Goal: Task Accomplishment & Management: Use online tool/utility

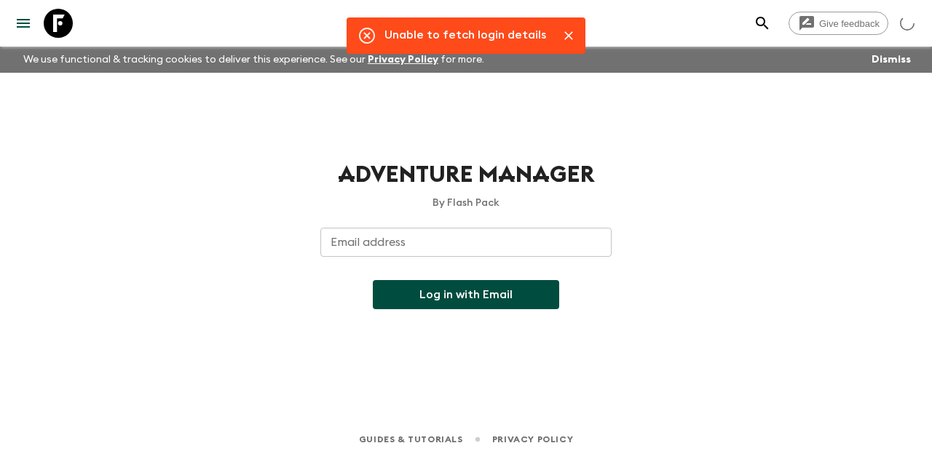
click at [438, 247] on input "Email address" at bounding box center [465, 242] width 291 height 29
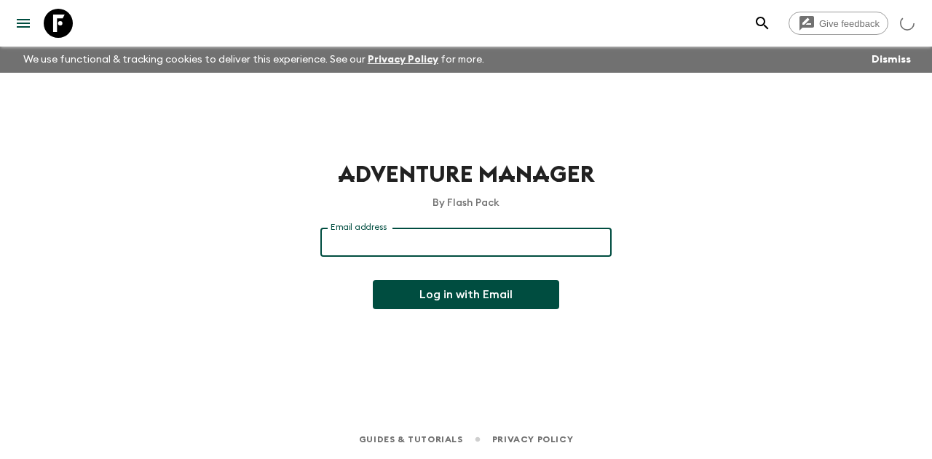
type input "[EMAIL_ADDRESS][DOMAIN_NAME]"
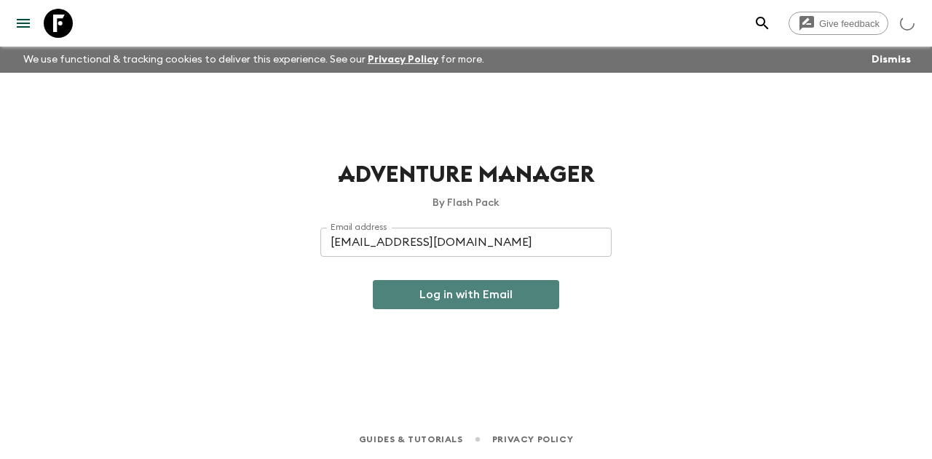
click at [462, 290] on button "Log in with Email" at bounding box center [466, 294] width 186 height 29
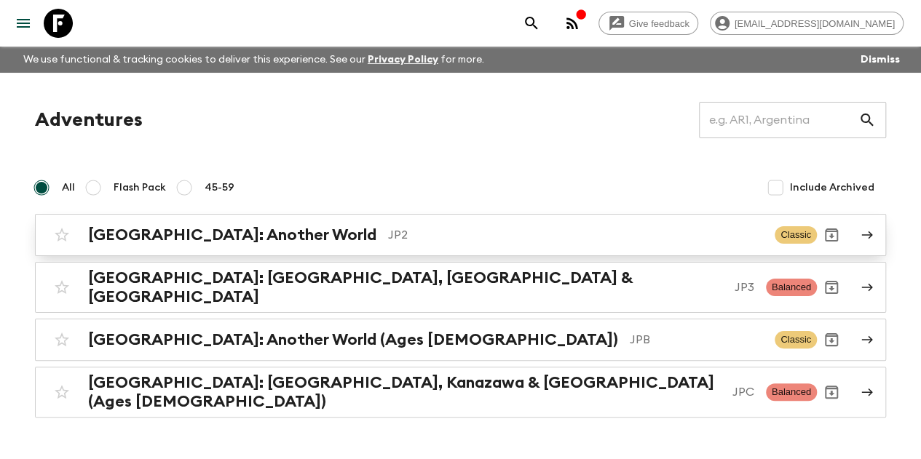
click at [234, 247] on div "Japan: Another World JP2 Classic" at bounding box center [431, 235] width 769 height 29
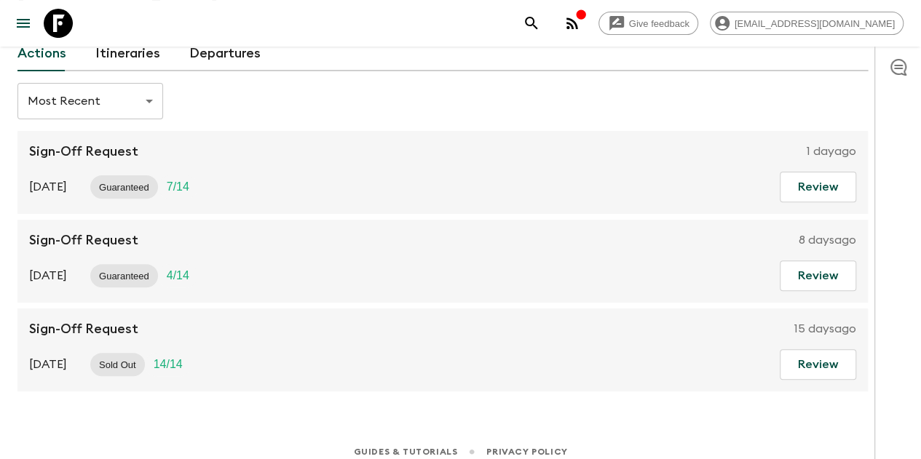
scroll to position [157, 0]
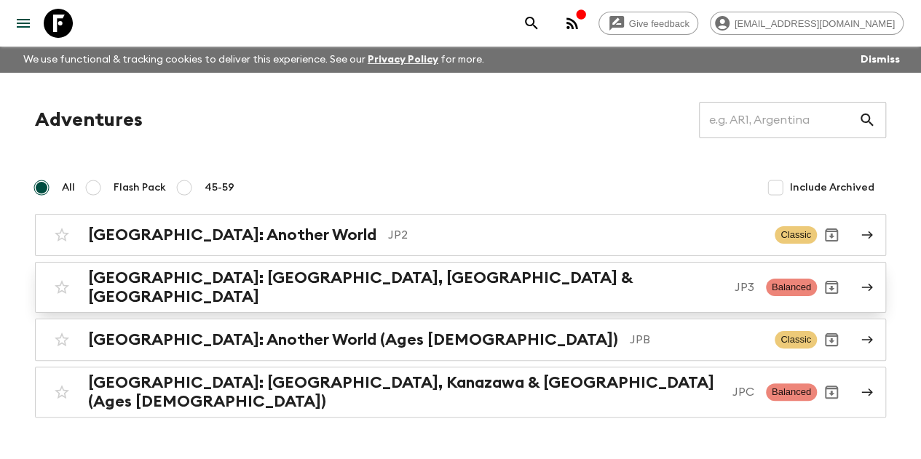
click at [358, 296] on div "Japan: Kyoto, Kanazawa & Tokyo JP3 Balanced" at bounding box center [431, 288] width 769 height 38
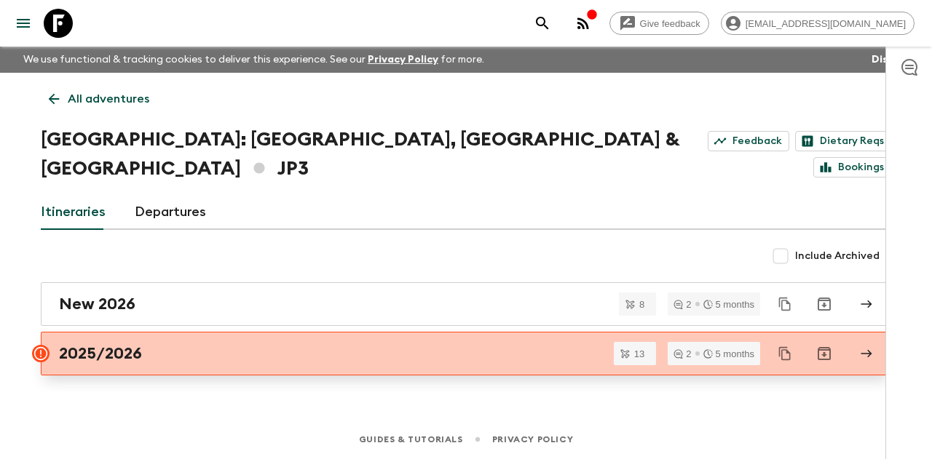
click at [364, 332] on link "2025/2026" at bounding box center [466, 354] width 850 height 44
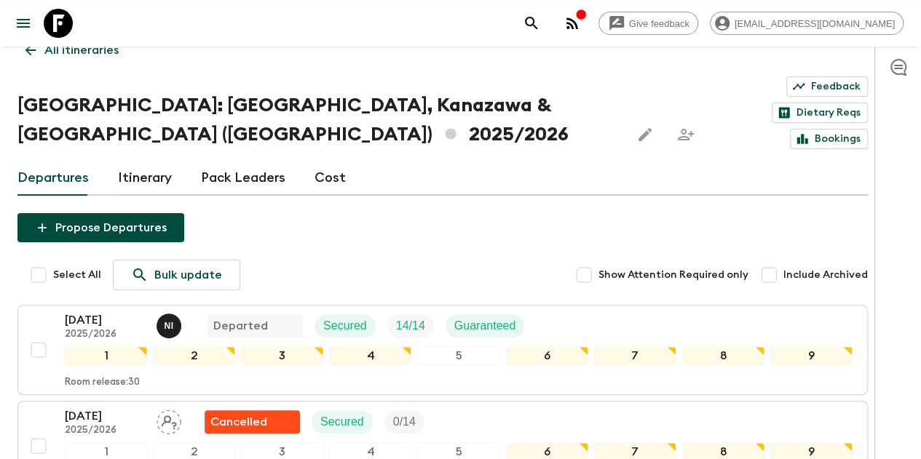
scroll to position [48, 0]
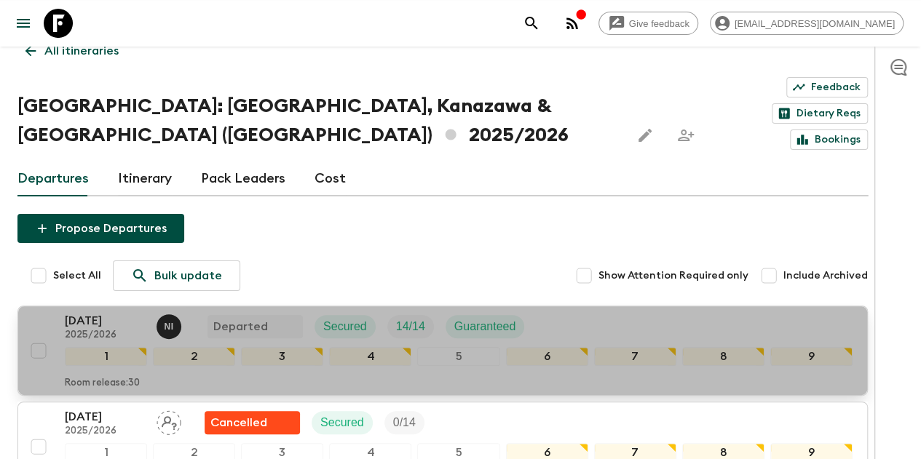
click at [125, 312] on p "11 Oct 2025" at bounding box center [105, 320] width 80 height 17
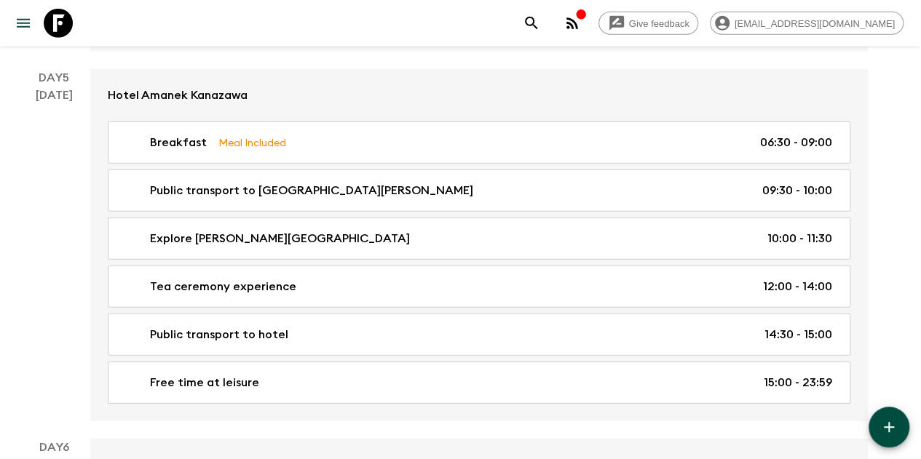
scroll to position [2038, 0]
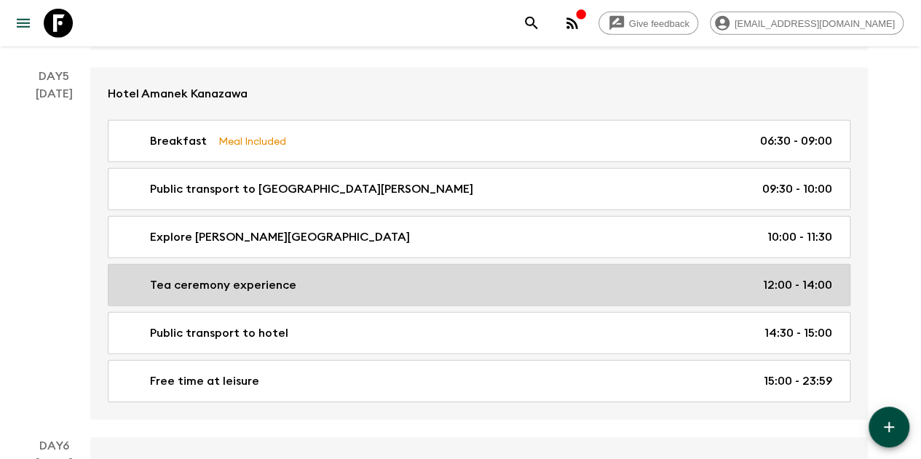
click at [230, 277] on p "Tea ceremony experience" at bounding box center [223, 285] width 146 height 17
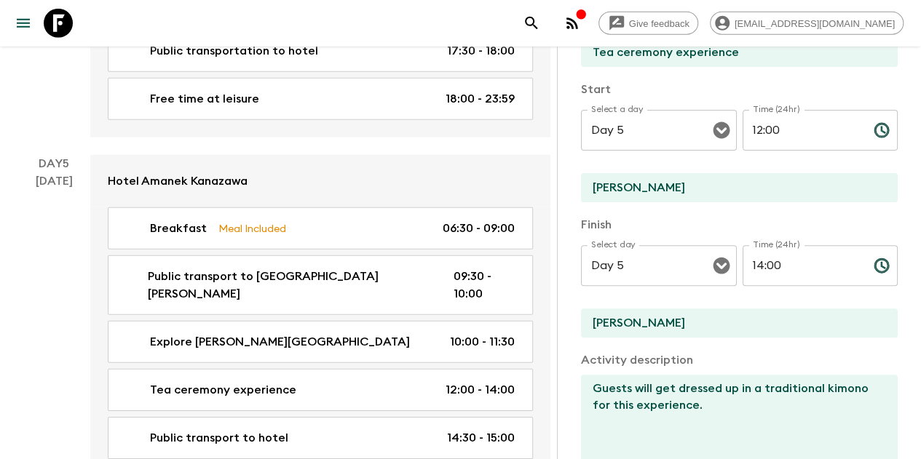
scroll to position [146, 0]
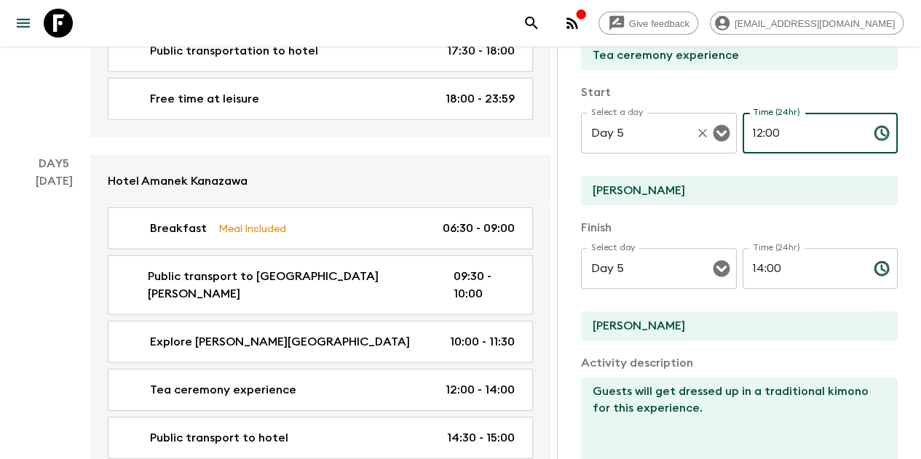
drag, startPoint x: 783, startPoint y: 135, endPoint x: 694, endPoint y: 132, distance: 89.6
click at [694, 132] on div "Select a day Day 5 Select a day ​ Time (24hr) 12:00 Time (24hr) ​" at bounding box center [739, 142] width 317 height 58
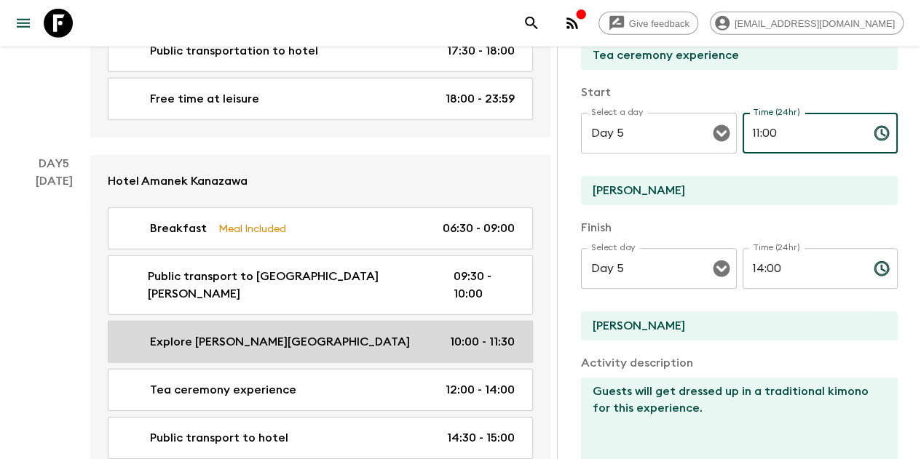
type input "11:00"
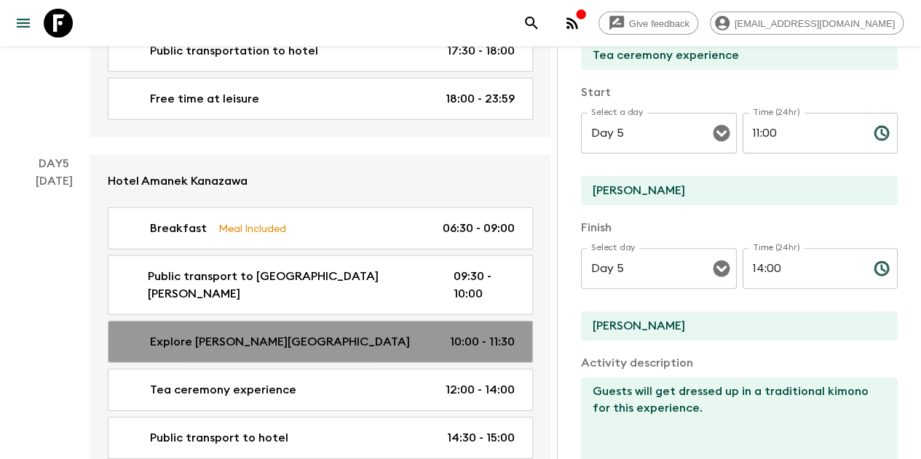
click at [333, 321] on link "Explore Higashi Chaya District 10:00 - 11:30" at bounding box center [320, 342] width 425 height 42
type input "Explore Higashi Chaya District"
type textarea "Step back in time with a leisurely walk through Higashi Chaya-gai, Kanazawa’s m…"
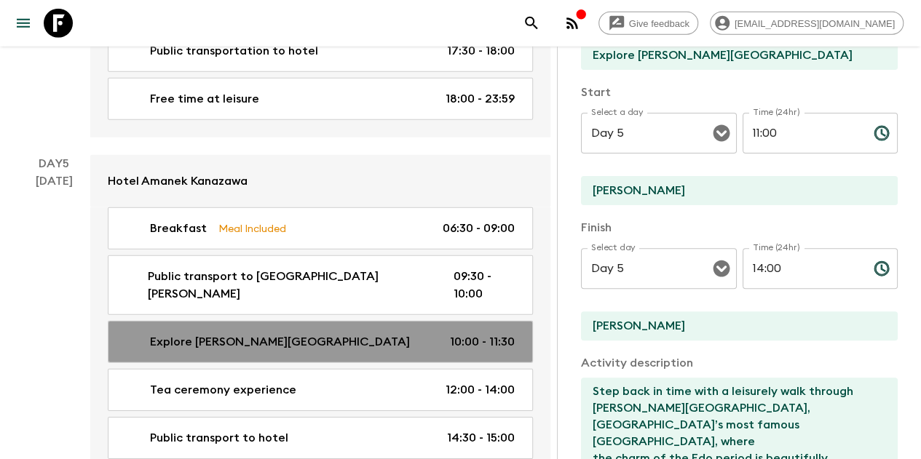
type input "10:00"
type input "11:30"
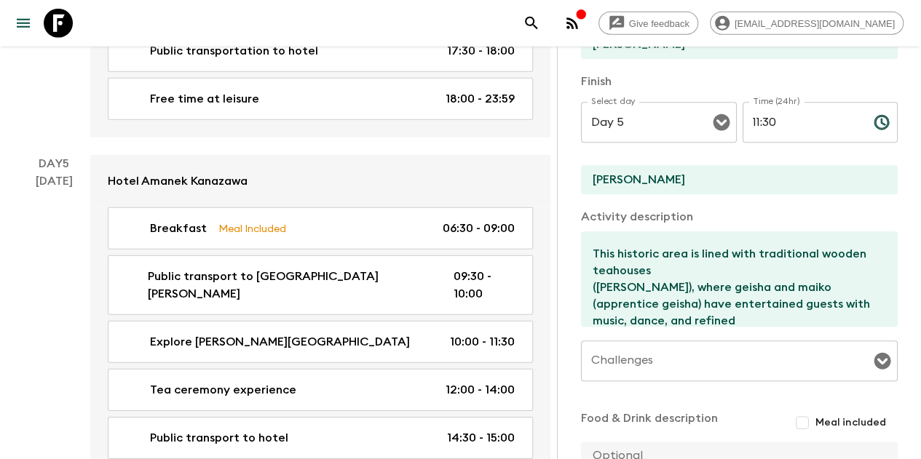
scroll to position [116, 0]
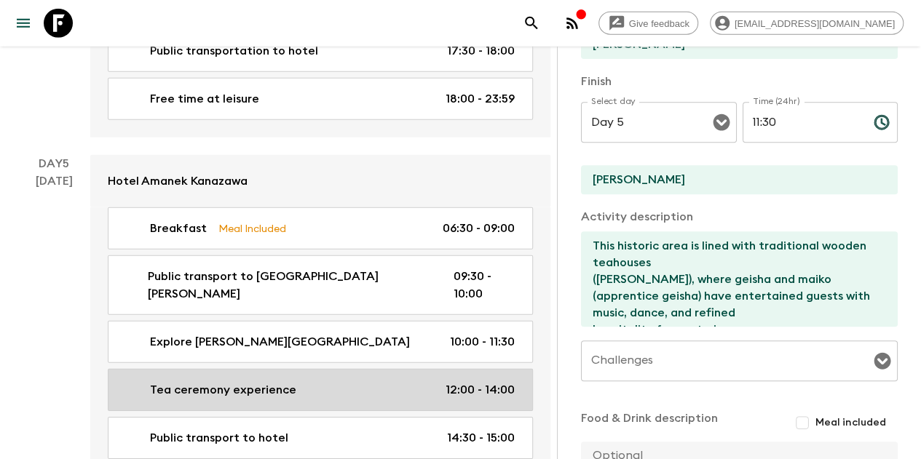
click at [275, 381] on p "Tea ceremony experience" at bounding box center [223, 389] width 146 height 17
type input "Tea ceremony experience"
type textarea "Guests will get dressed up in a traditional kimono for this experience."
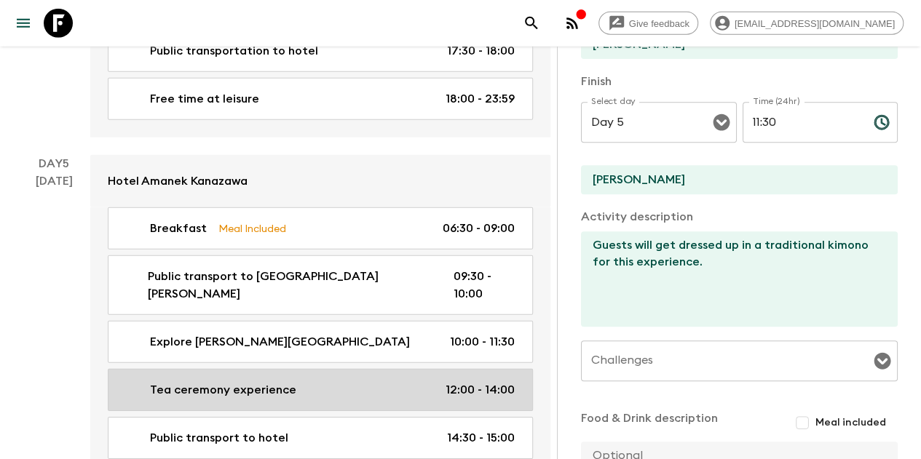
type input "12:00"
type input "14:00"
